Goal: Information Seeking & Learning: Learn about a topic

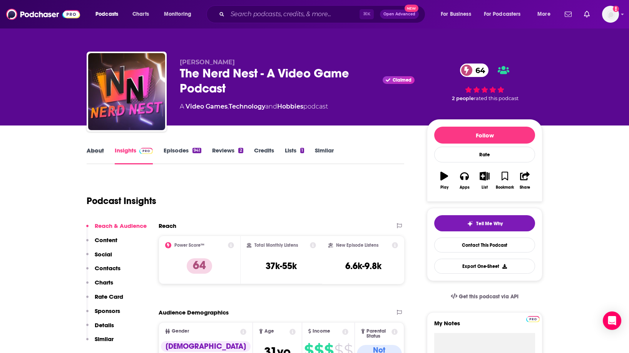
click at [104, 148] on div "About" at bounding box center [101, 156] width 28 height 18
click at [100, 150] on link "About" at bounding box center [95, 156] width 17 height 18
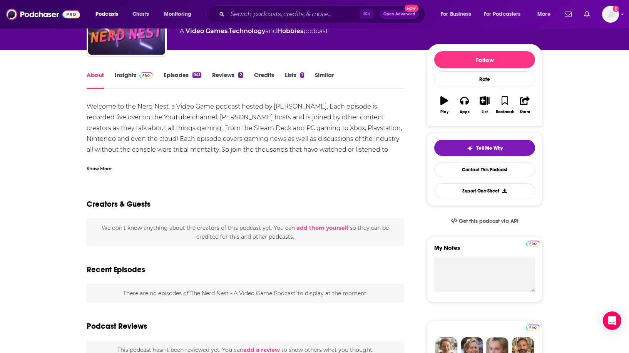
scroll to position [81, 0]
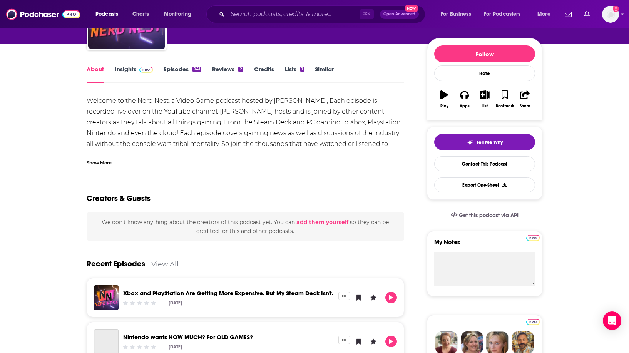
click at [103, 162] on div "Show More" at bounding box center [99, 161] width 25 height 7
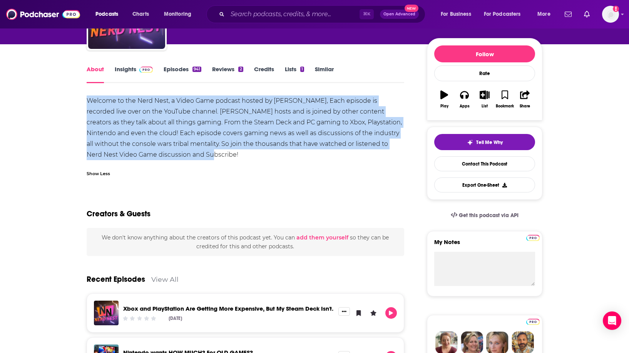
drag, startPoint x: 90, startPoint y: 101, endPoint x: 190, endPoint y: 157, distance: 114.2
click at [190, 157] on div "Welcome to the Nerd Nest, a Video Game podcast hosted by [PERSON_NAME], Each ep…" at bounding box center [245, 127] width 317 height 65
copy div "Welcome to the Nerd Nest, a Video Game podcast hosted by [PERSON_NAME], Each ep…"
click at [138, 67] on span at bounding box center [144, 68] width 17 height 7
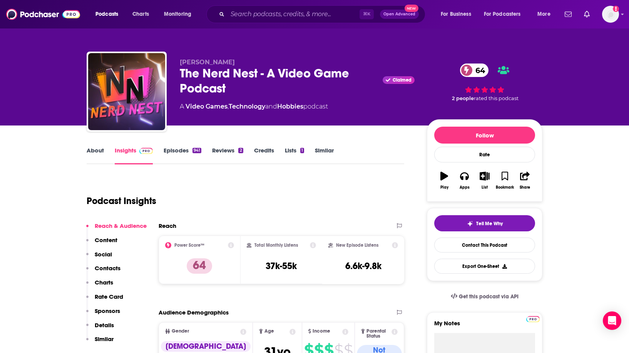
scroll to position [0, 0]
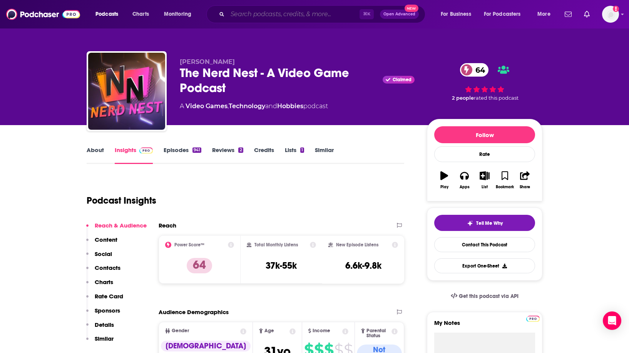
click at [231, 9] on input "Search podcasts, credits, & more..." at bounding box center [293, 14] width 132 height 12
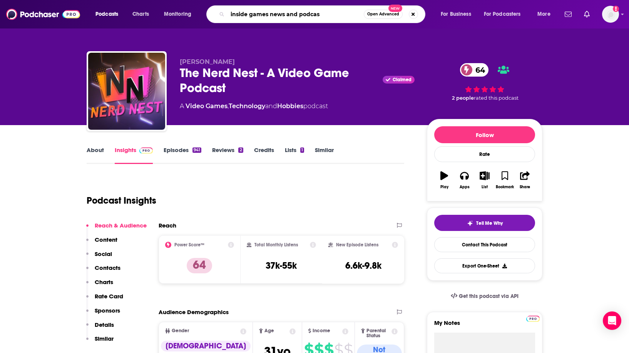
type input "inside games news and podcast"
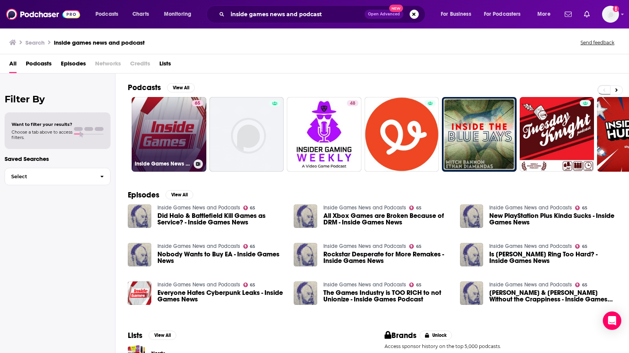
click at [146, 125] on link "65 Inside Games News and Podcasts" at bounding box center [169, 134] width 75 height 75
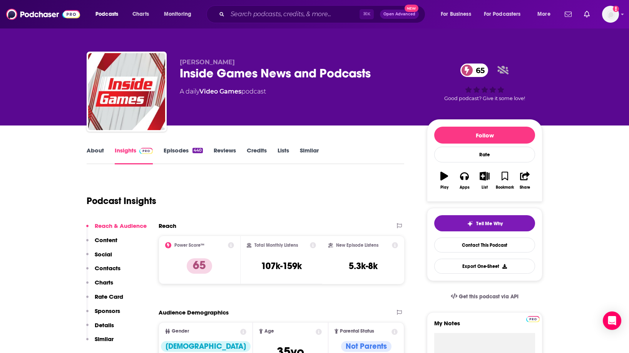
click at [98, 153] on link "About" at bounding box center [95, 156] width 17 height 18
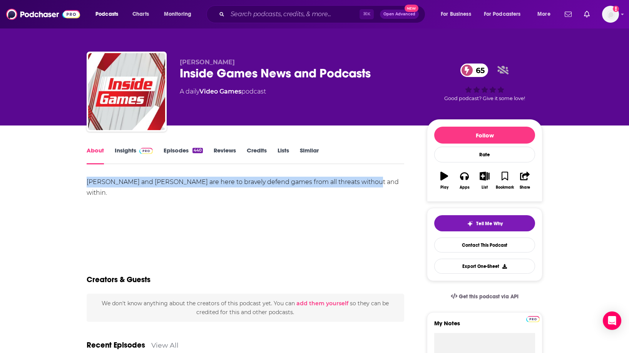
drag, startPoint x: 100, startPoint y: 180, endPoint x: 380, endPoint y: 184, distance: 279.7
click at [129, 151] on link "Insights" at bounding box center [134, 156] width 38 height 18
